Goal: Obtain resource: Obtain resource

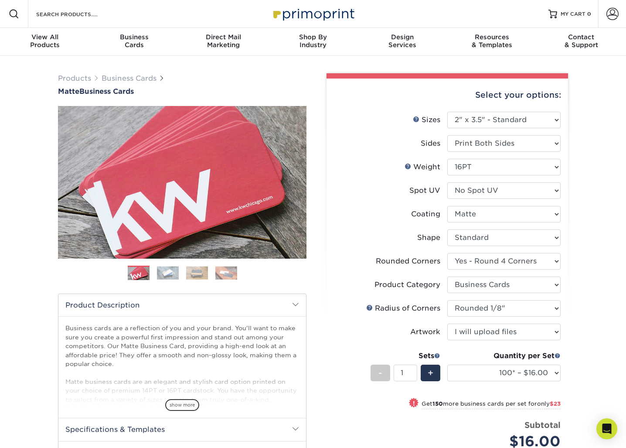
select select "2.00x3.50"
select select "7672df9e-0e0a-464d-8e1f-920c575e4da3"
select select "3b5148f1-0588-4f88-a218-97bcfdce65c1"
select select "589680c7-ee9a-431b-9d12-d7aeb1386a97"
select select "upload"
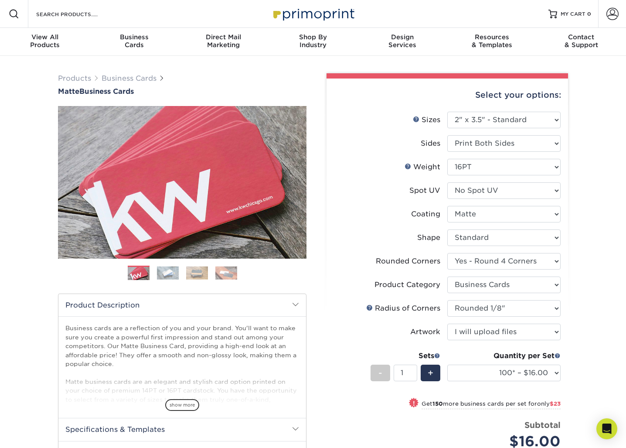
click at [40, 306] on div "Products Business Cards Matte Business Cards Previous Next 100 $ 9" at bounding box center [313, 364] width 626 height 616
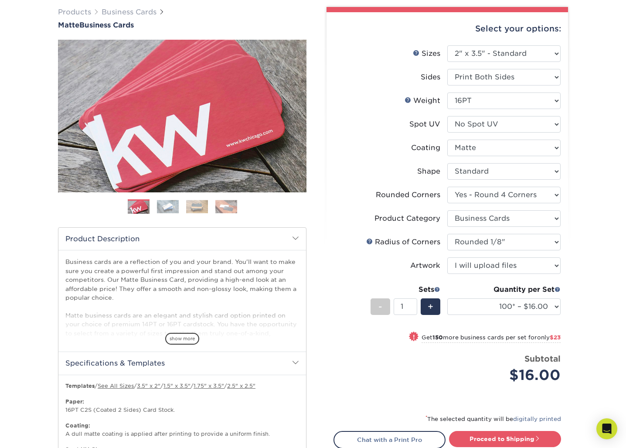
scroll to position [67, 0]
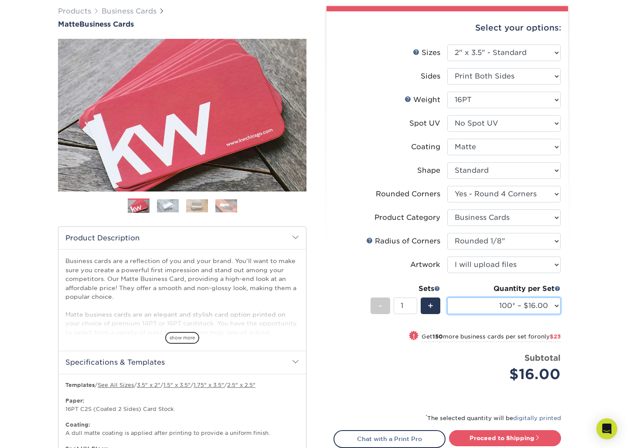
click at [547, 302] on select "100* – $16.00 250* – $39.00 500 – $77.00 1000 – $94.00 2500 – $173.00 5000 – $2…" at bounding box center [503, 305] width 113 height 17
select select "250* – $39.00"
click at [447, 297] on select "100* – $16.00 250* – $39.00 500 – $77.00 1000 – $94.00 2500 – $173.00 5000 – $2…" at bounding box center [503, 305] width 113 height 17
click at [580, 301] on div "Products Business Cards Matte Business Cards Previous Next 100 $ 9" at bounding box center [313, 297] width 626 height 616
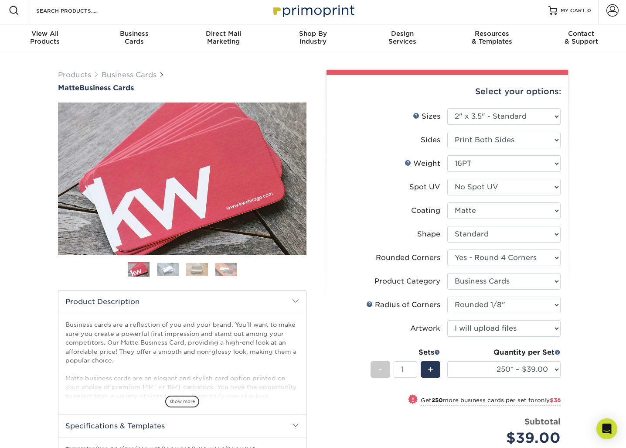
scroll to position [0, 0]
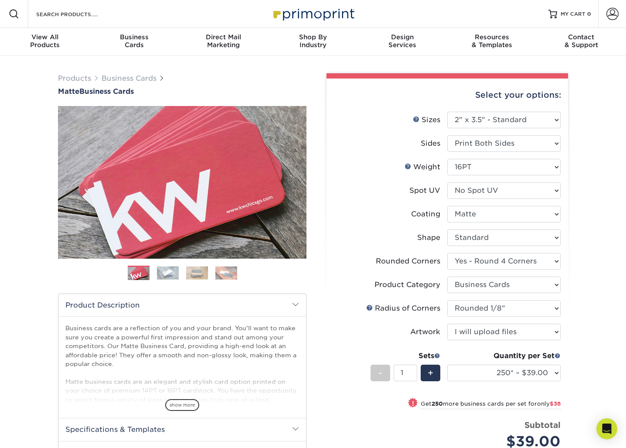
click at [327, 300] on div "Select your options: Sizes Help Sizes Please Select 1.5" x 3.5" - Mini 1.75" x …" at bounding box center [446, 326] width 241 height 496
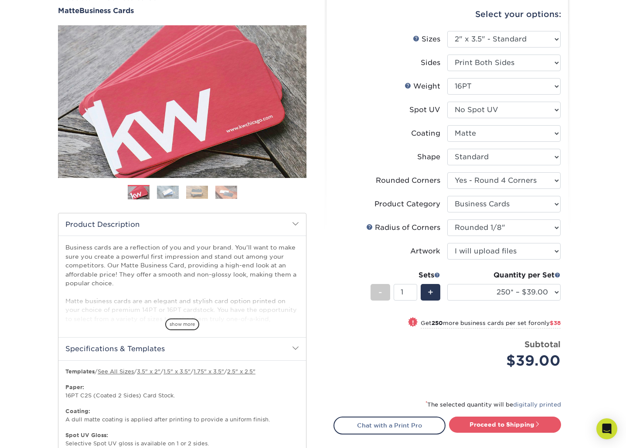
scroll to position [94, 0]
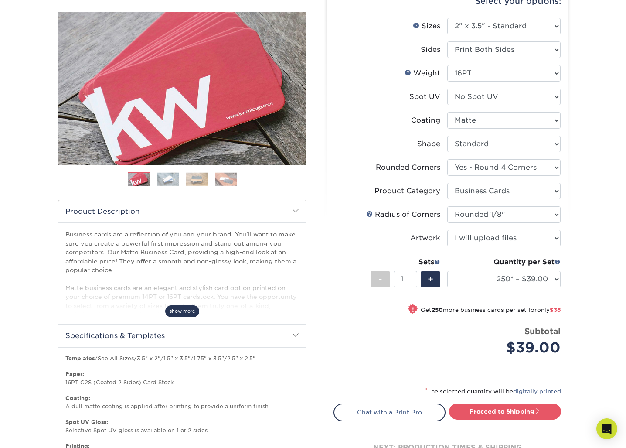
click at [180, 314] on span "show more" at bounding box center [182, 311] width 34 height 12
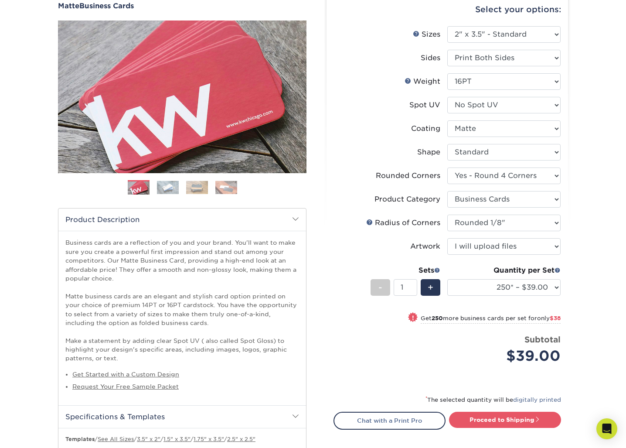
scroll to position [84, 0]
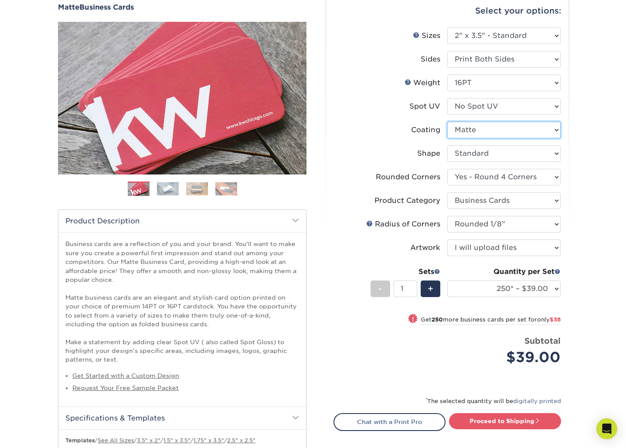
click at [502, 132] on select at bounding box center [503, 130] width 113 height 17
click at [447, 122] on select at bounding box center [503, 130] width 113 height 17
click at [503, 106] on select "Please Select No Spot UV Front and Back (Both Sides) Front Only Back Only" at bounding box center [503, 106] width 113 height 17
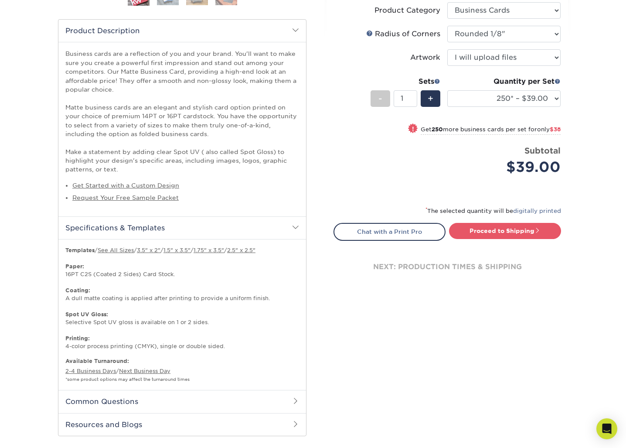
scroll to position [293, 0]
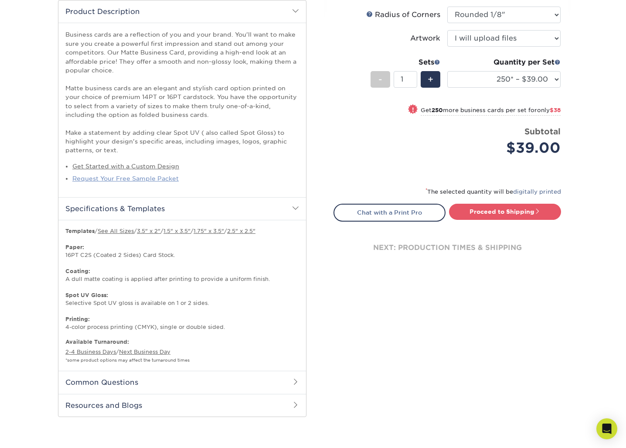
click at [164, 178] on link "Request Your Free Sample Packet" at bounding box center [125, 178] width 106 height 7
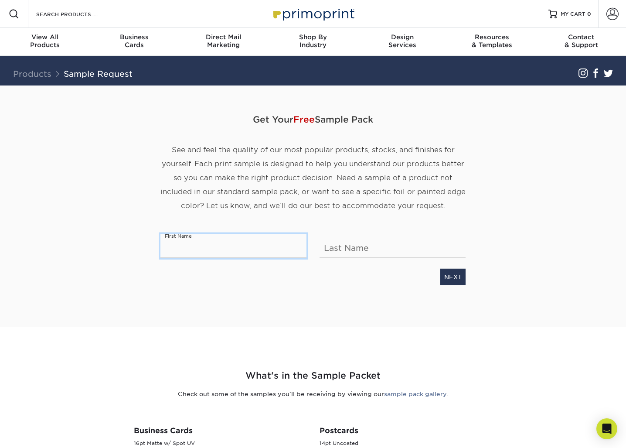
click at [199, 252] on input "text" at bounding box center [233, 246] width 146 height 24
type input "Jordan"
type input "[PERSON_NAME]"
click at [455, 276] on link "NEXT" at bounding box center [452, 276] width 25 height 17
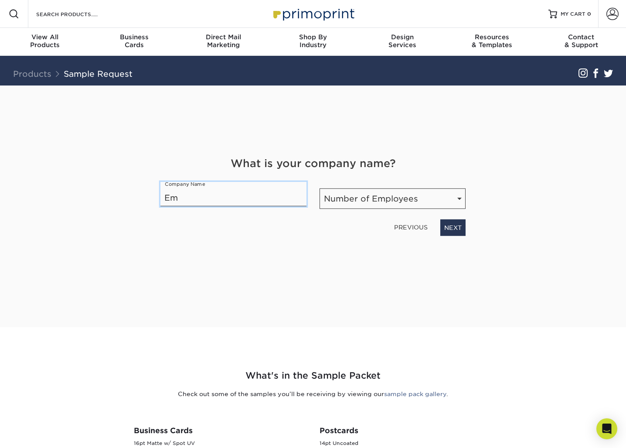
type input "E"
type input "E-Impact Marketing"
click at [435, 200] on select "Number of Employees Self-employed 1-10 employees 11-50 employees 51-200 employe…" at bounding box center [392, 198] width 146 height 20
select select "11-50"
click at [319, 188] on select "Number of Employees Self-employed 1-10 employees 11-50 employees 51-200 employe…" at bounding box center [392, 198] width 146 height 20
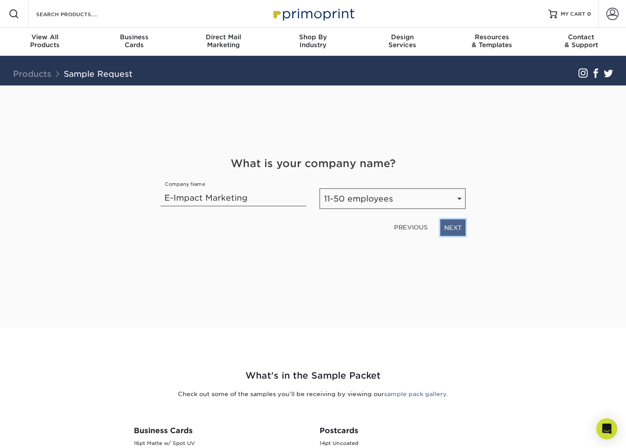
click at [448, 229] on link "NEXT" at bounding box center [452, 227] width 25 height 17
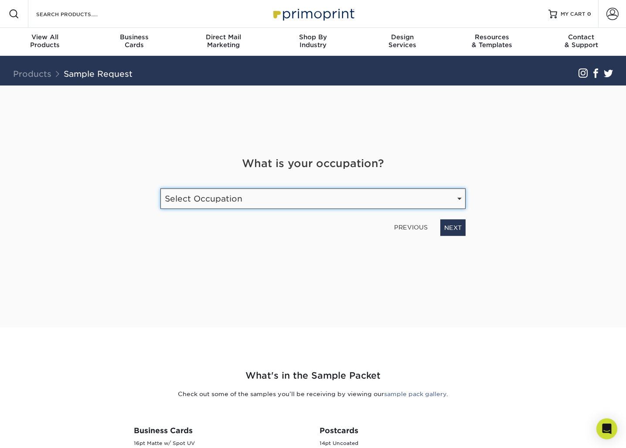
click at [420, 200] on select "Select Occupation Agency Automotive Blogger Cleaning Services Construction Educ…" at bounding box center [312, 198] width 305 height 20
select select "Marketing"
click at [160, 188] on select "Select Occupation Agency Automotive Blogger Cleaning Services Construction Educ…" at bounding box center [312, 198] width 305 height 20
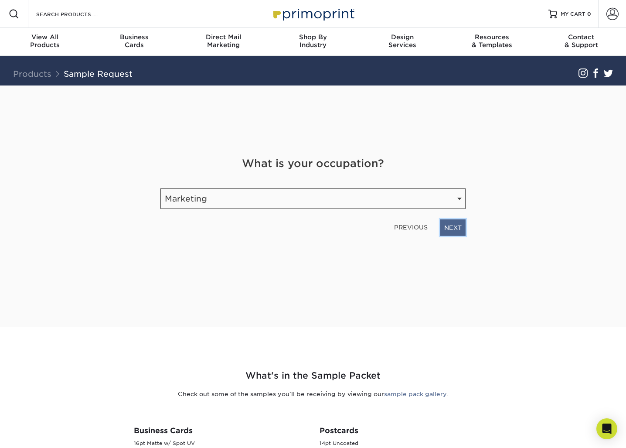
click at [459, 231] on link "NEXT" at bounding box center [452, 227] width 25 height 17
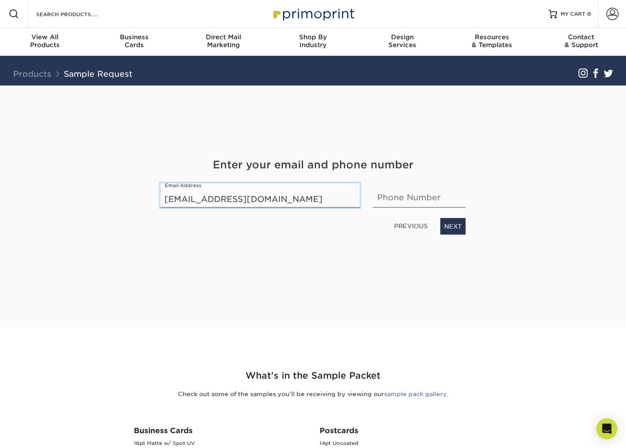
type input "[EMAIL_ADDRESS][DOMAIN_NAME]"
click at [384, 202] on input "717716" at bounding box center [419, 195] width 93 height 24
paste input "(717) 722-6"
type input "[PHONE_NUMBER]"
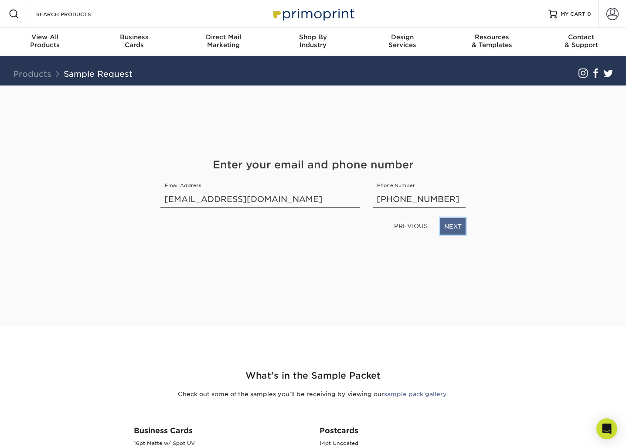
click at [455, 226] on link "NEXT" at bounding box center [452, 226] width 25 height 17
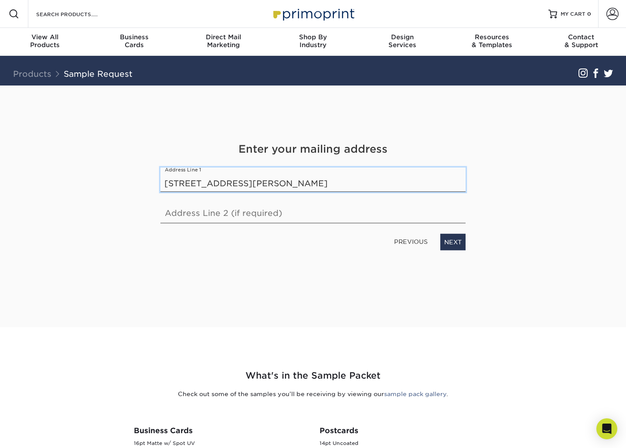
type input "[STREET_ADDRESS][PERSON_NAME]"
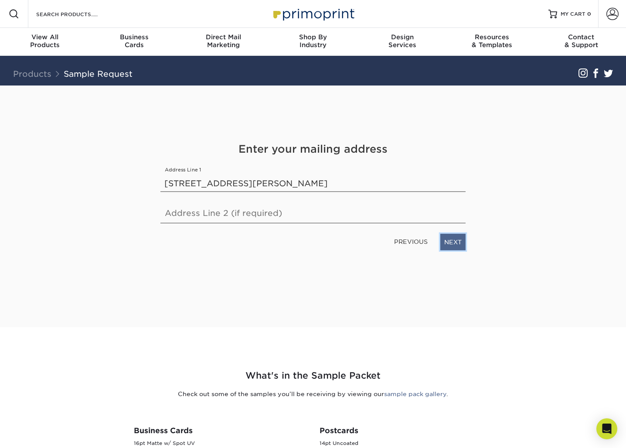
click at [456, 245] on link "NEXT" at bounding box center [452, 242] width 25 height 17
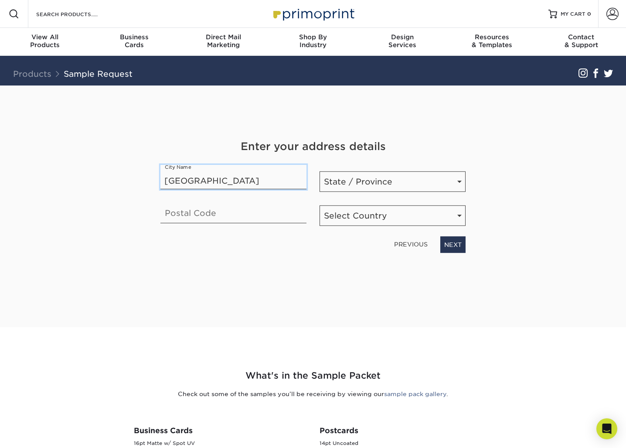
type input "[GEOGRAPHIC_DATA]"
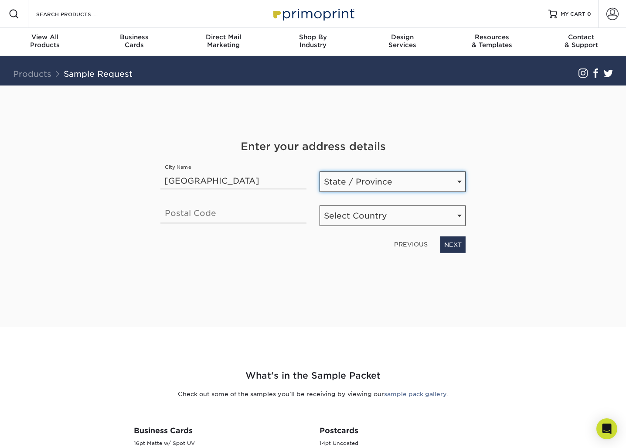
select select "PA"
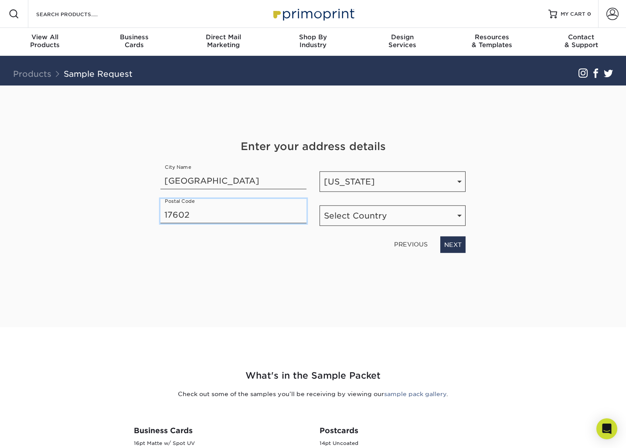
type input "17602"
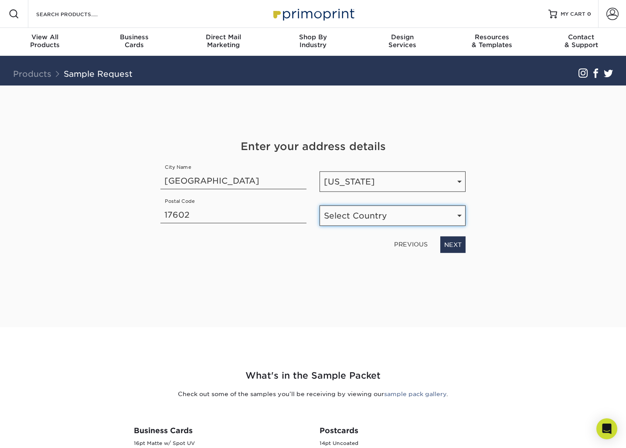
select select "US"
click at [451, 245] on link "NEXT" at bounding box center [452, 244] width 25 height 17
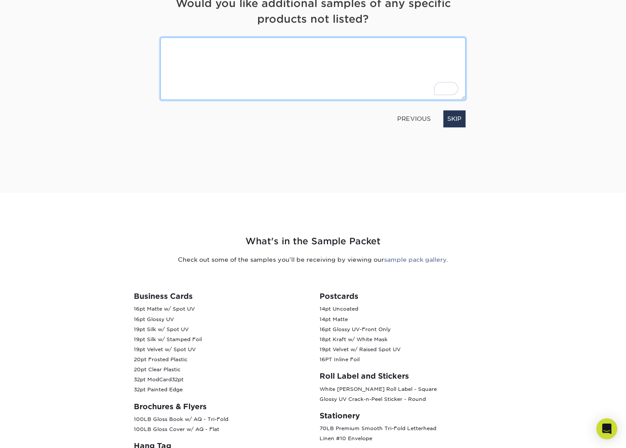
scroll to position [137, 0]
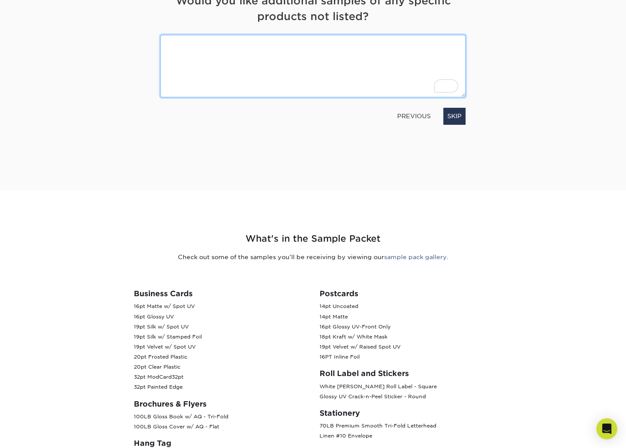
click at [280, 76] on textarea "To enrich screen reader interactions, please activate Accessibility in Grammarl…" at bounding box center [312, 66] width 305 height 62
type textarea "I'd like all the business card samples! thanks"
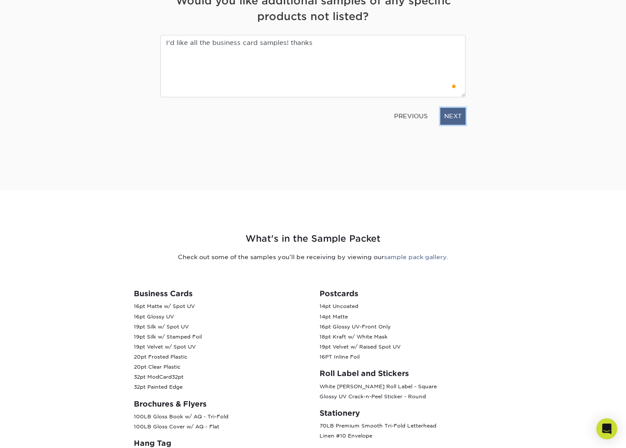
click at [463, 119] on link "NEXT" at bounding box center [452, 116] width 25 height 17
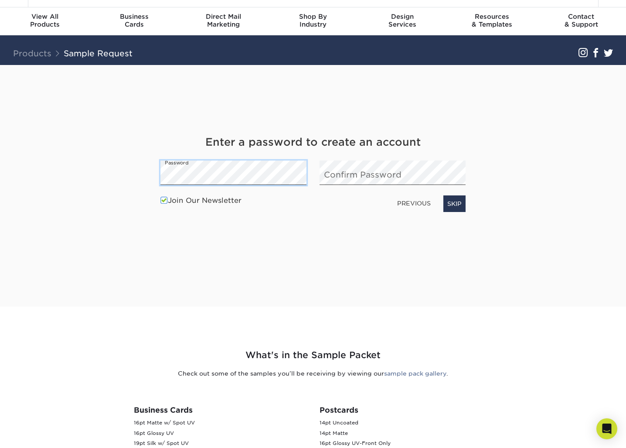
scroll to position [10, 0]
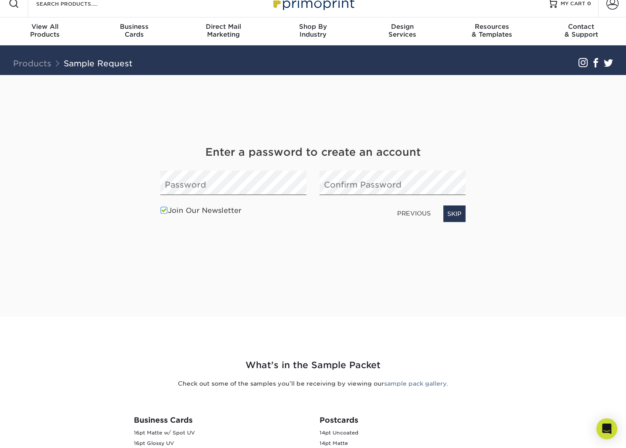
click at [211, 208] on label "Join Our Newsletter" at bounding box center [200, 210] width 81 height 10
click at [0, 0] on input "Join Our Newsletter" at bounding box center [0, 0] width 0 height 0
click at [462, 205] on link "SKIP" at bounding box center [454, 213] width 22 height 17
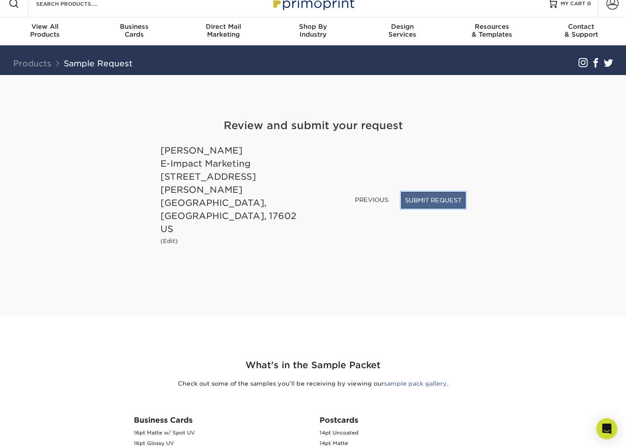
click at [433, 208] on button "SUBMIT REQUEST" at bounding box center [433, 200] width 65 height 17
